Goal: Check status: Check status

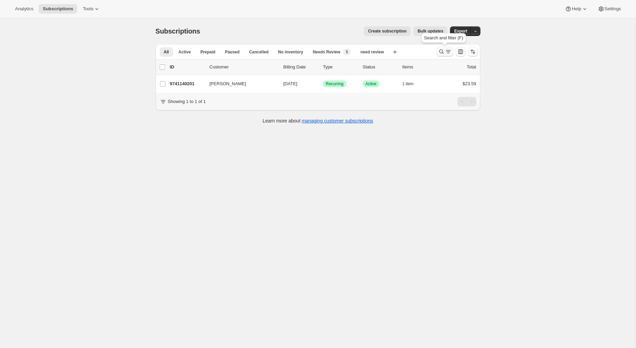
click at [441, 50] on icon "Search and filter results" at bounding box center [441, 51] width 7 height 7
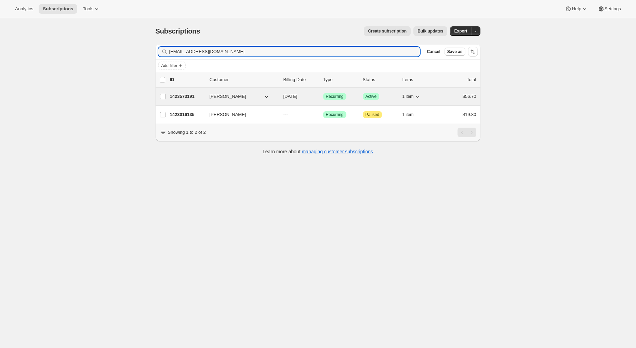
type input "[EMAIL_ADDRESS][DOMAIN_NAME]"
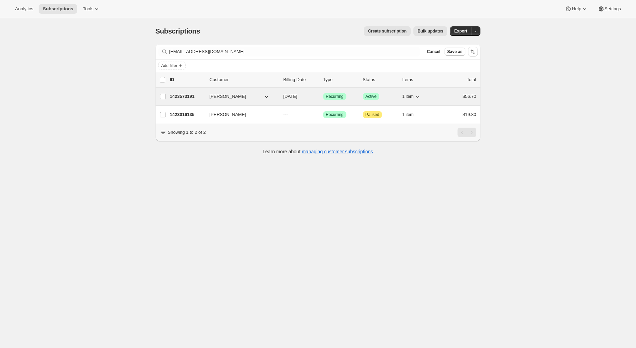
click at [187, 95] on p "1423573191" at bounding box center [187, 96] width 34 height 7
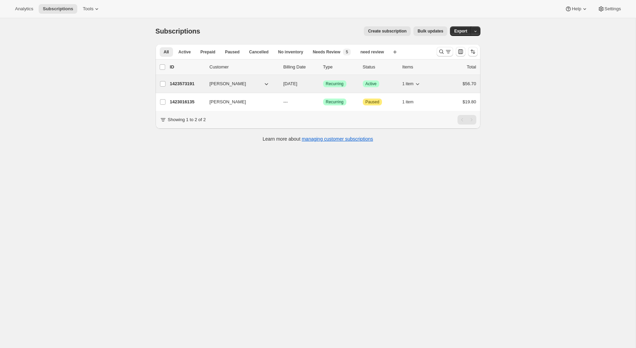
click at [194, 83] on p "1423573191" at bounding box center [187, 83] width 34 height 7
